Goal: Communication & Community: Ask a question

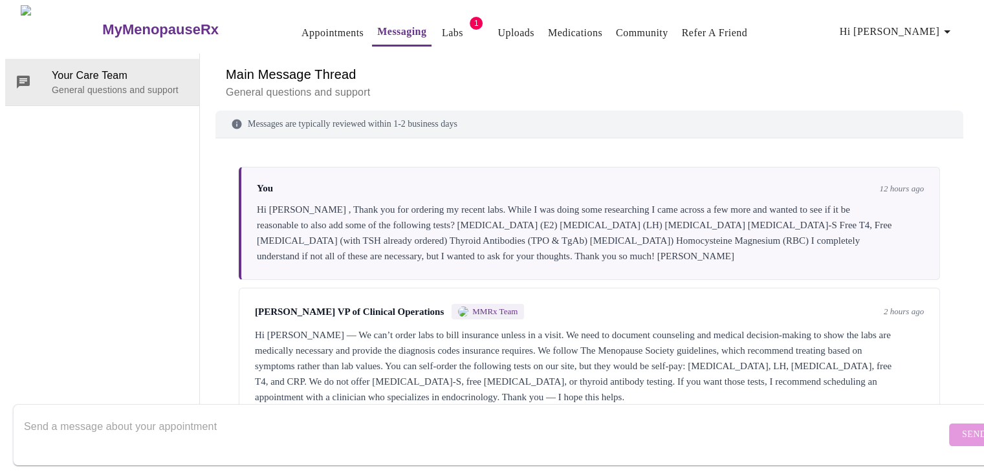
scroll to position [604, 0]
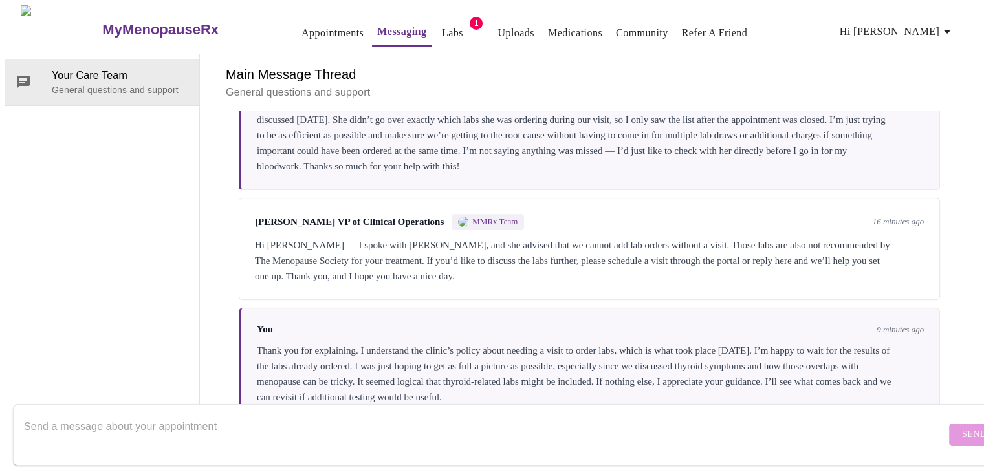
click at [663, 365] on div "You 9 minutes ago Thank you for explaining. I understand the clinic’s policy ab…" at bounding box center [589, 364] width 701 height 113
